Goal: Task Accomplishment & Management: Use online tool/utility

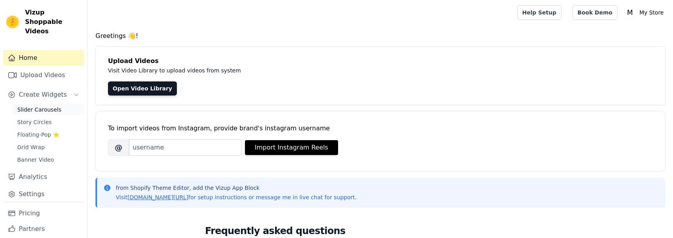
click at [56, 106] on span "Slider Carousels" at bounding box center [39, 110] width 44 height 8
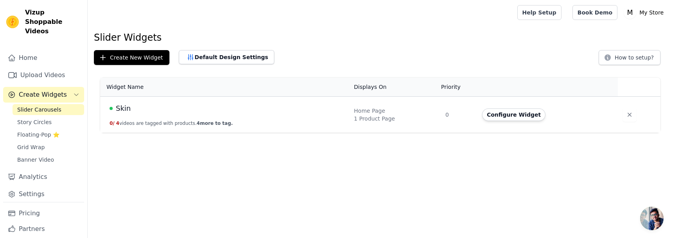
click at [395, 116] on div "1 Product Page" at bounding box center [395, 119] width 82 height 8
click at [520, 116] on button "Configure Widget" at bounding box center [513, 114] width 63 height 13
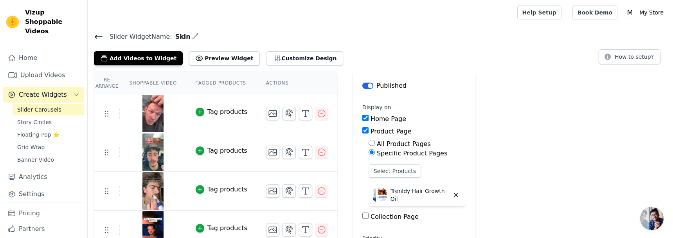
scroll to position [10, 0]
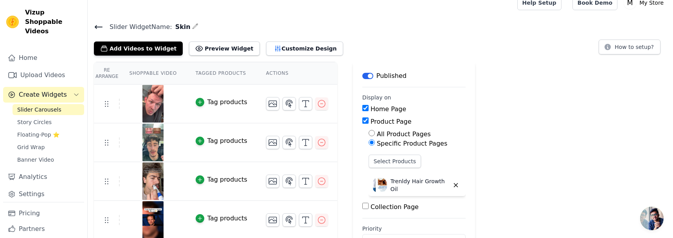
click at [377, 143] on label "Specific Product Pages" at bounding box center [412, 143] width 70 height 7
click at [375, 143] on input "Specific Product Pages" at bounding box center [372, 142] width 6 height 6
click at [382, 160] on button "Select Products" at bounding box center [395, 161] width 52 height 13
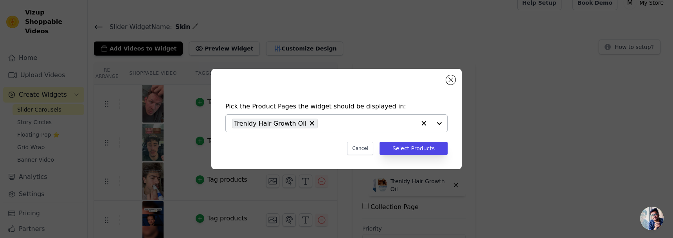
click at [388, 123] on input "text" at bounding box center [369, 123] width 94 height 9
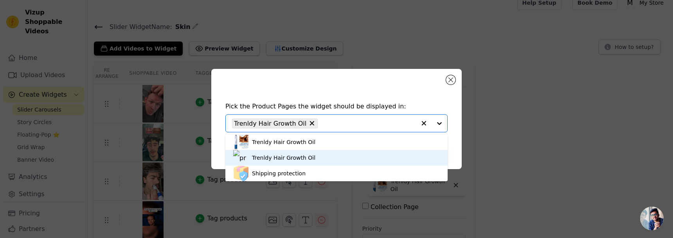
click at [350, 162] on div "Trenldy Hair Growth Oil" at bounding box center [336, 158] width 207 height 16
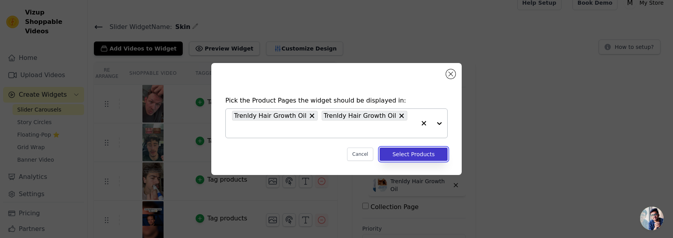
click at [396, 152] on button "Select Products" at bounding box center [414, 154] width 68 height 13
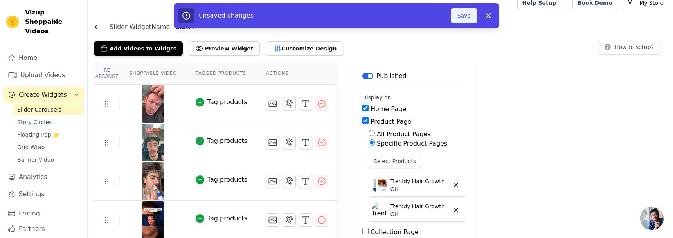
click at [471, 11] on button "Save" at bounding box center [464, 15] width 27 height 15
